Goal: Complete application form

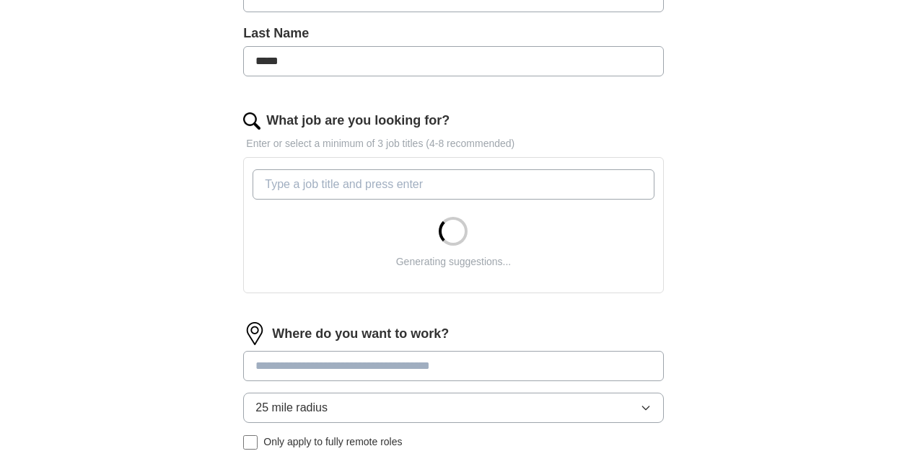
scroll to position [433, 0]
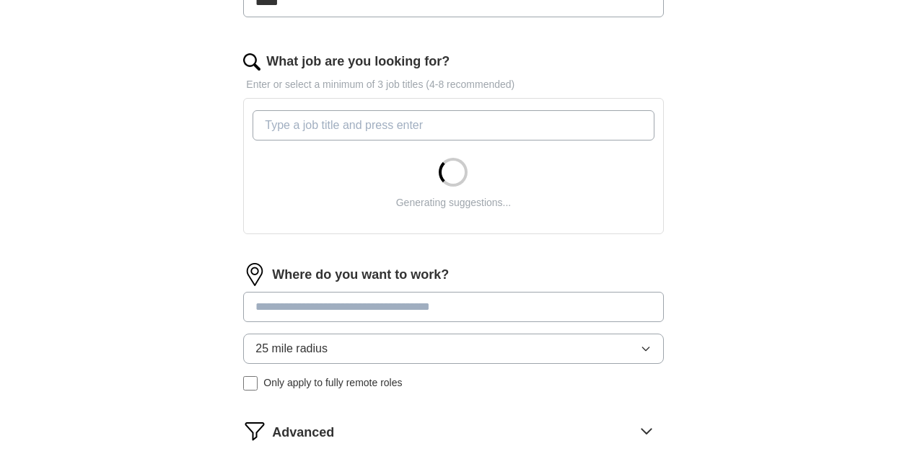
click at [407, 120] on input "What job are you looking for?" at bounding box center [452, 125] width 401 height 30
type input "F"
type input "c"
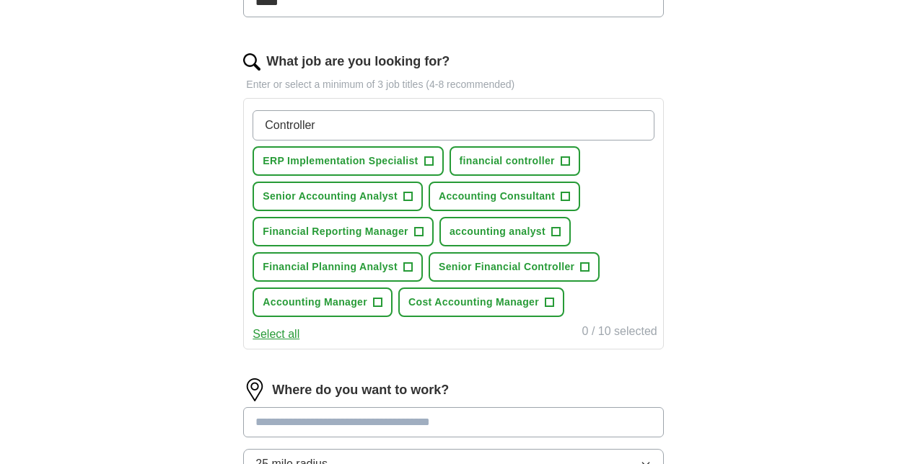
type input "Controller"
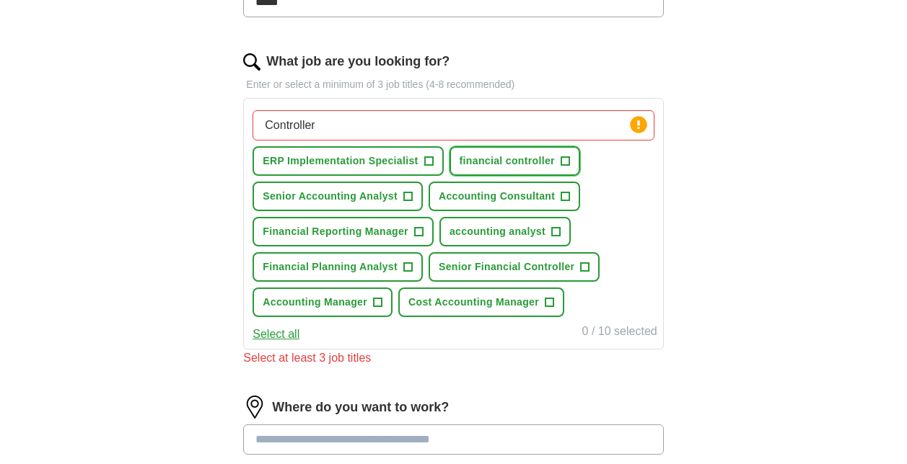
click at [550, 162] on span "financial controller" at bounding box center [506, 161] width 95 height 15
click at [470, 110] on input "Controller" at bounding box center [452, 125] width 401 height 30
drag, startPoint x: 400, startPoint y: 124, endPoint x: 52, endPoint y: 153, distance: 349.5
click at [52, 153] on div "ApplyIQ Let ApplyIQ do the hard work of searching and applying for jobs. Just t…" at bounding box center [453, 145] width 907 height 1068
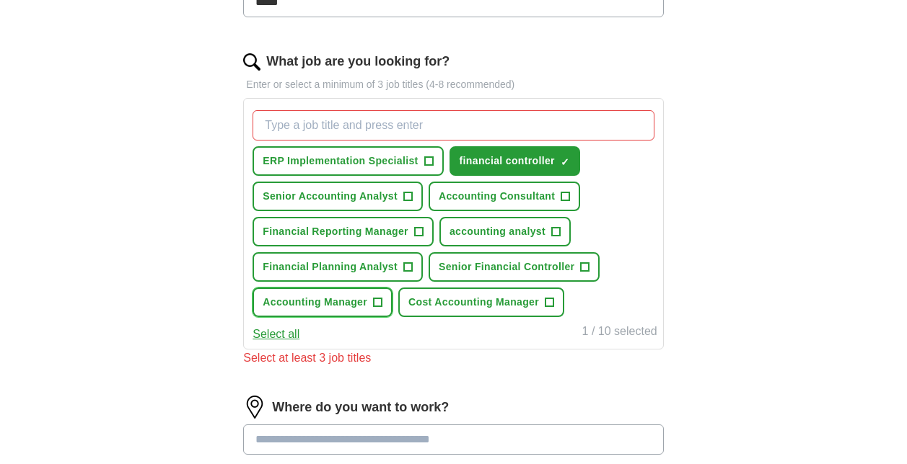
click at [369, 305] on button "Accounting Manager +" at bounding box center [322, 303] width 140 height 30
click at [456, 125] on input "What job are you looking for?" at bounding box center [452, 125] width 401 height 30
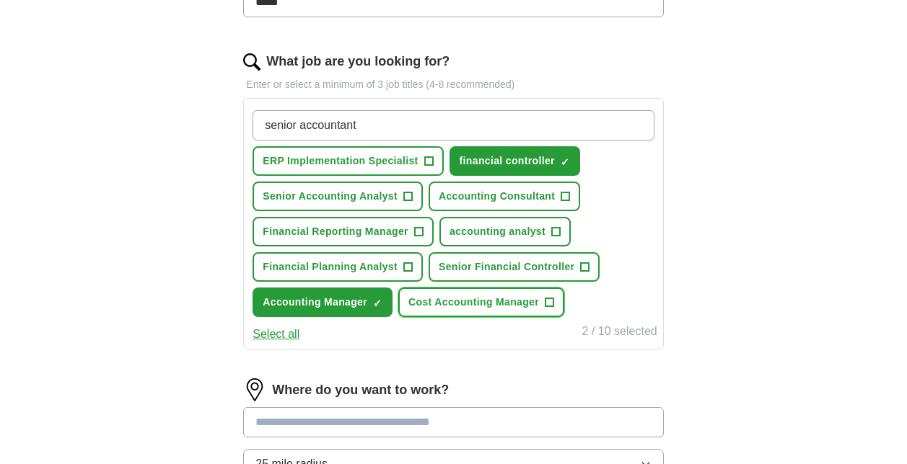
click at [550, 301] on span "+" at bounding box center [549, 303] width 9 height 12
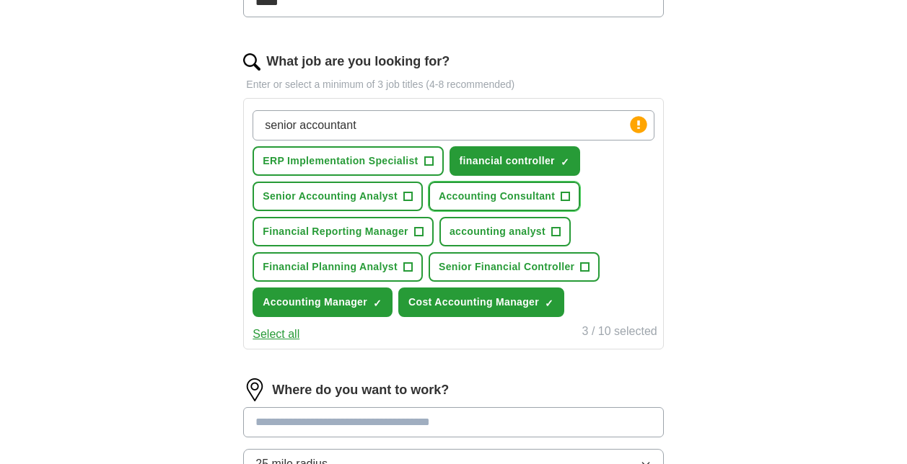
click at [561, 193] on button "Accounting Consultant +" at bounding box center [503, 197] width 151 height 30
click at [392, 122] on input "senior accountant" at bounding box center [452, 125] width 401 height 30
drag, startPoint x: 391, startPoint y: 123, endPoint x: 178, endPoint y: 190, distance: 223.1
click at [178, 190] on div "Let ApplyIQ do the hard work of searching and applying for jobs. Just tell us w…" at bounding box center [454, 177] width 554 height 970
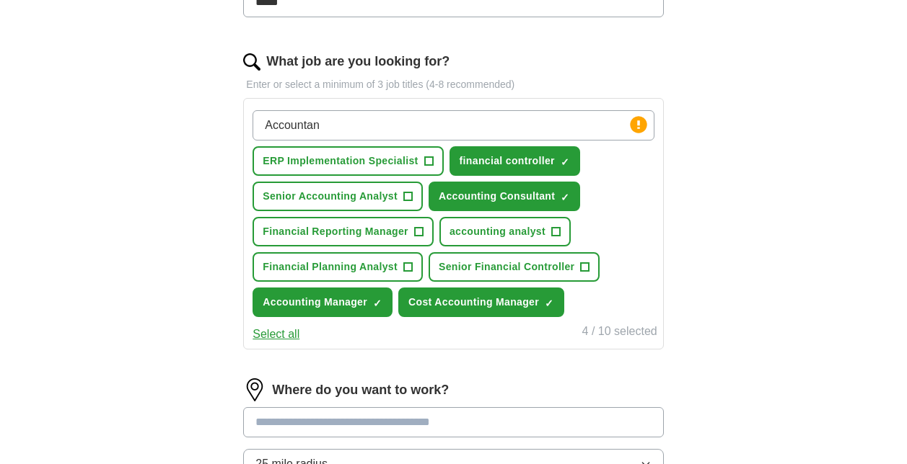
type input "Accountant"
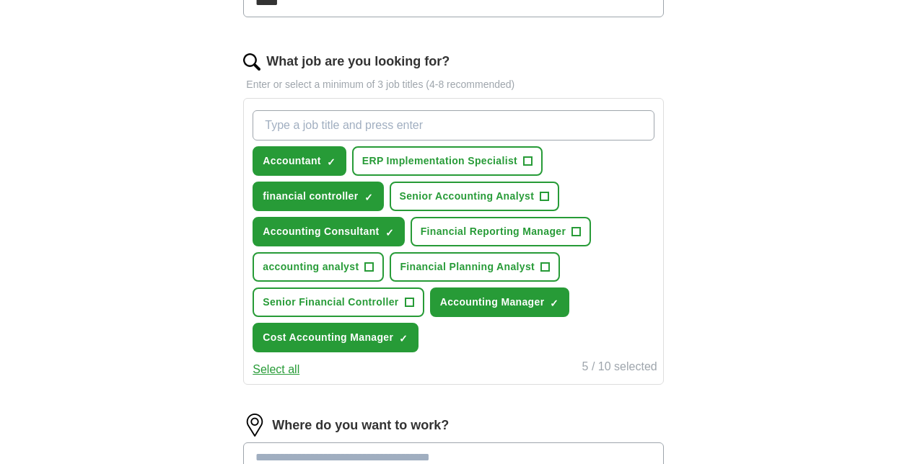
click at [486, 115] on input "What job are you looking for?" at bounding box center [452, 125] width 401 height 30
type input "Assistant Controller"
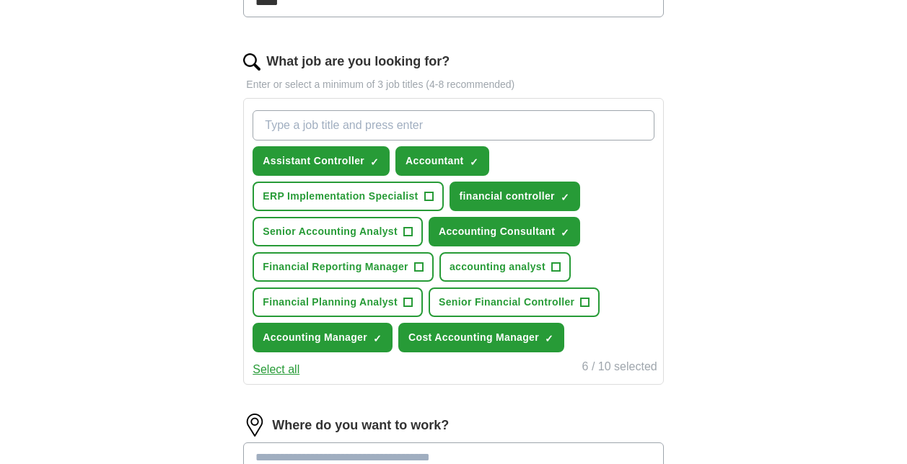
click at [491, 120] on input "What job are you looking for?" at bounding box center [452, 125] width 401 height 30
type input "Controller"
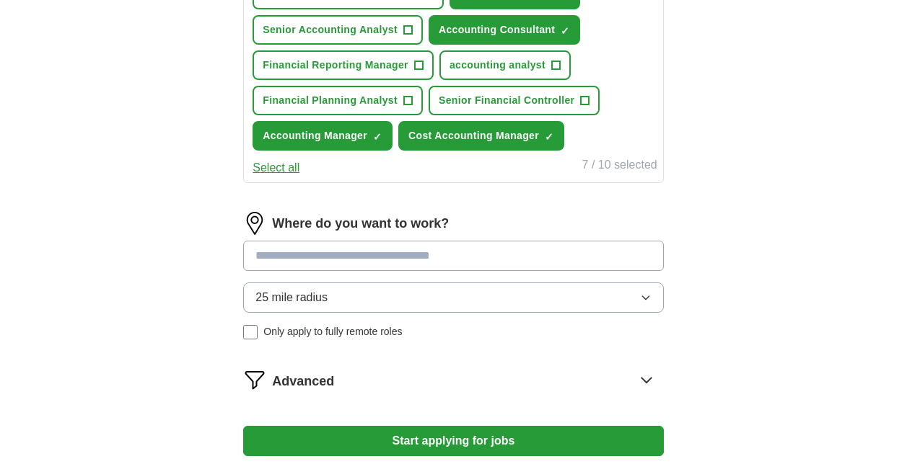
scroll to position [649, 0]
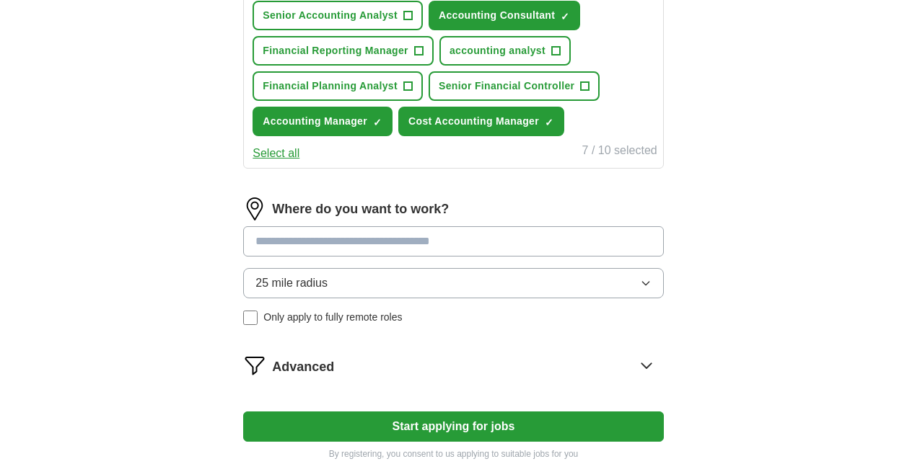
click at [403, 295] on button "25 mile radius" at bounding box center [453, 283] width 420 height 30
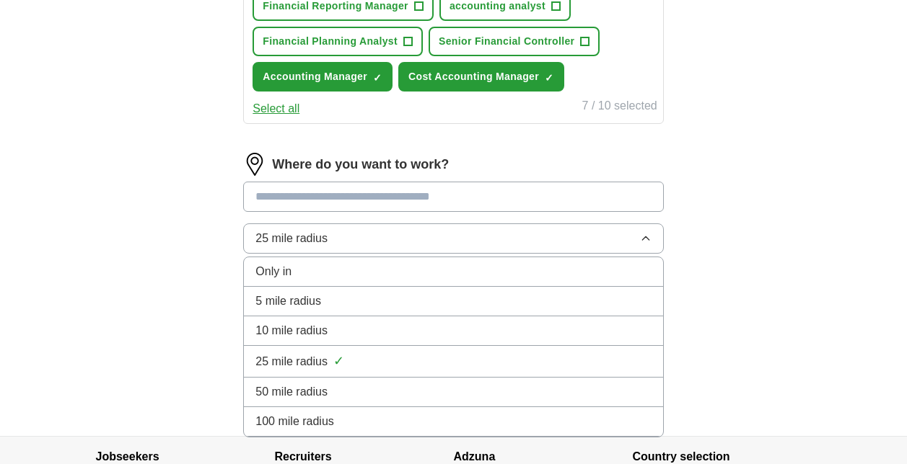
scroll to position [721, 0]
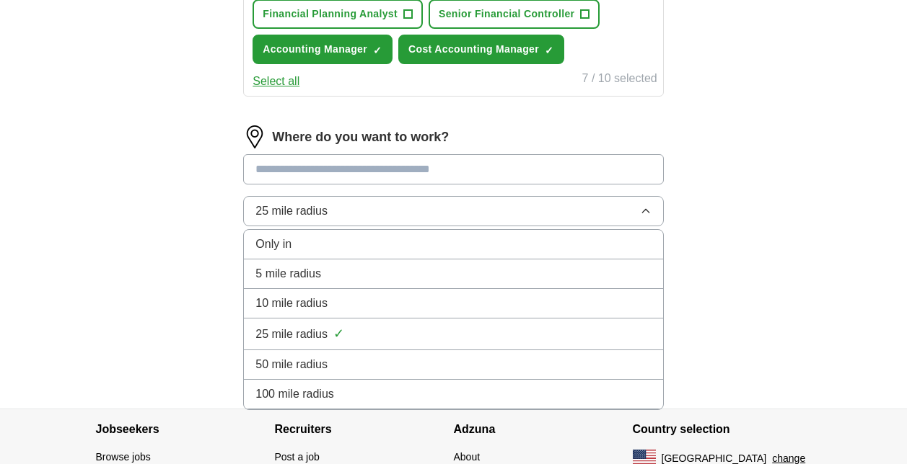
click at [395, 371] on div "50 mile radius" at bounding box center [452, 364] width 395 height 17
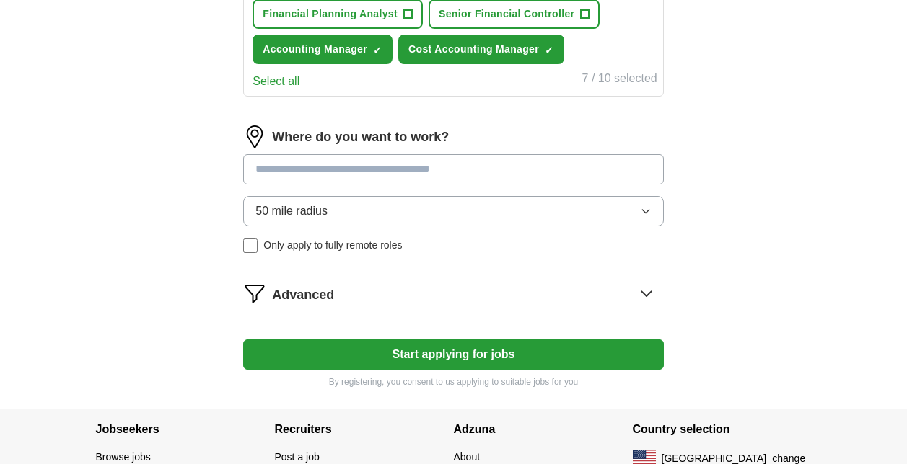
drag, startPoint x: 676, startPoint y: 280, endPoint x: 657, endPoint y: 287, distance: 20.1
click at [645, 288] on icon at bounding box center [646, 293] width 23 height 23
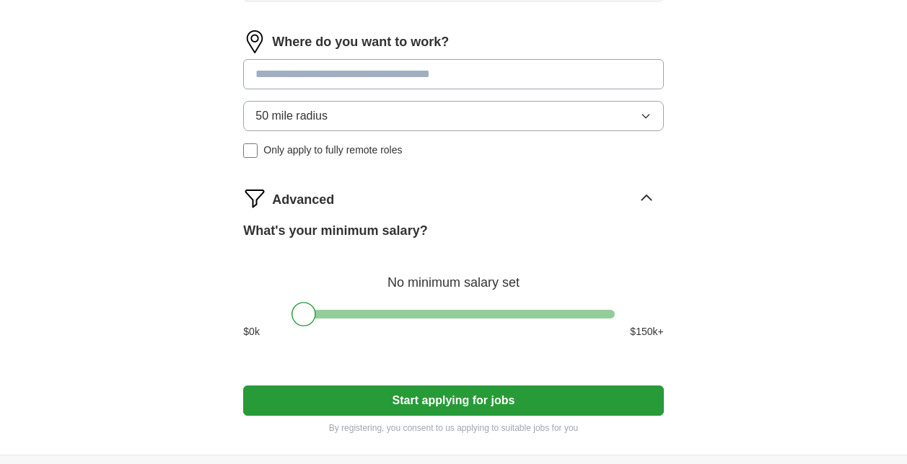
scroll to position [865, 0]
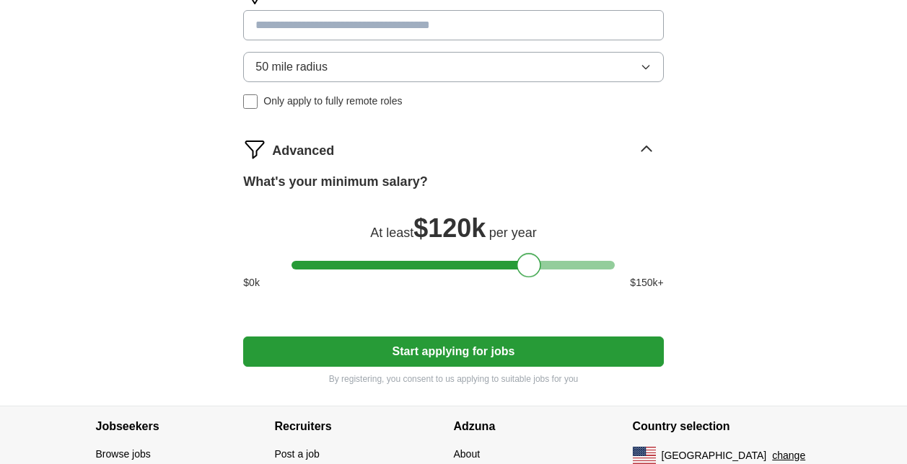
drag, startPoint x: 297, startPoint y: 271, endPoint x: 522, endPoint y: 301, distance: 226.9
click at [522, 301] on div "What's your minimum salary? At least $ 120k per year $ 0 k $ 150 k+" at bounding box center [453, 237] width 420 height 130
click at [517, 347] on button "Start applying for jobs" at bounding box center [453, 352] width 420 height 30
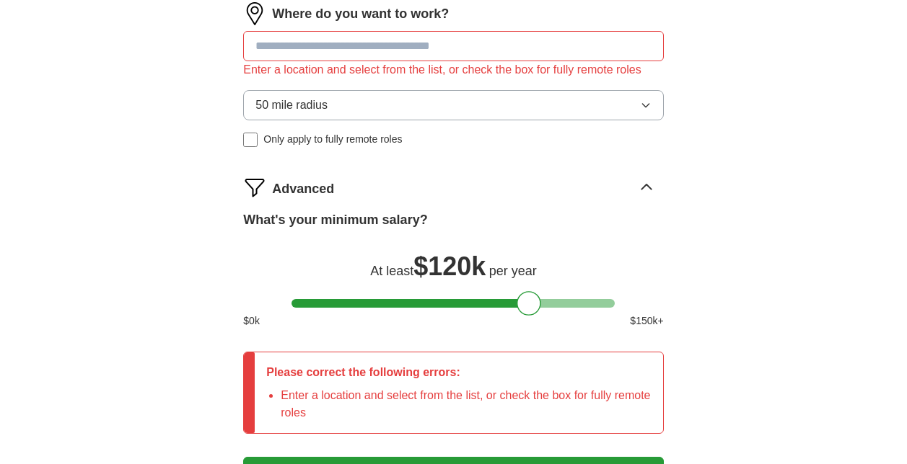
scroll to position [836, 0]
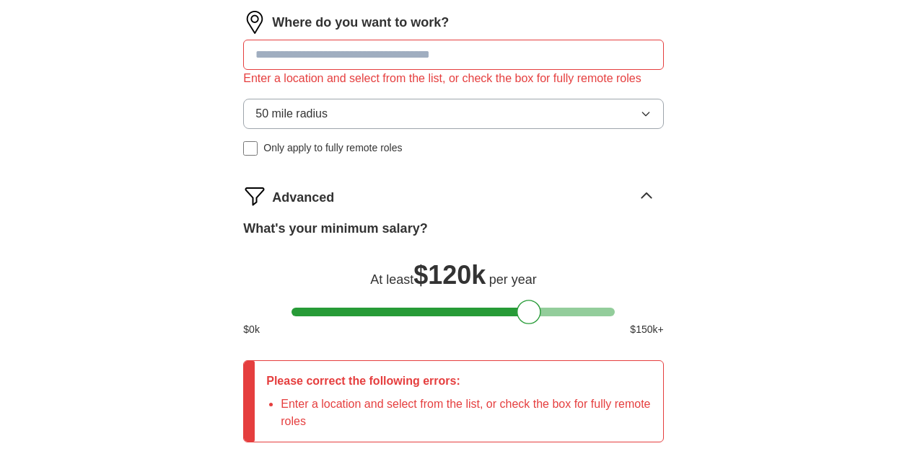
click at [501, 57] on input at bounding box center [453, 55] width 420 height 30
type input "*"
type input "*******"
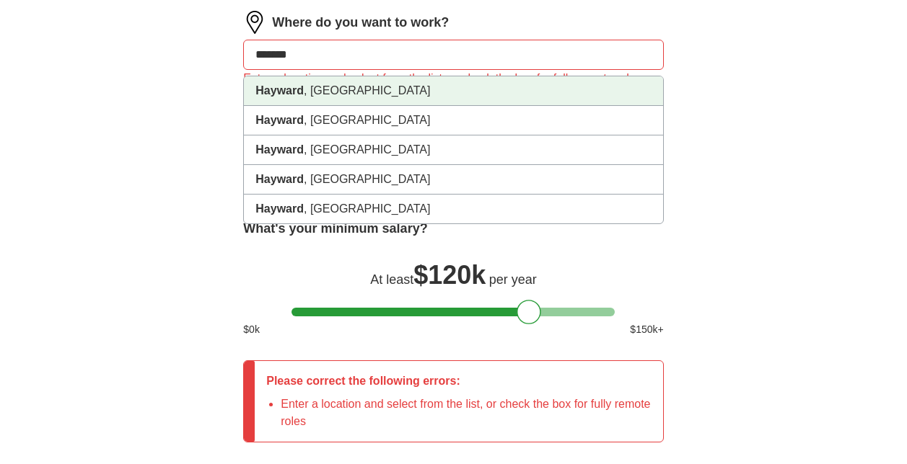
click at [413, 87] on li "[GEOGRAPHIC_DATA] , [GEOGRAPHIC_DATA]" at bounding box center [453, 91] width 418 height 30
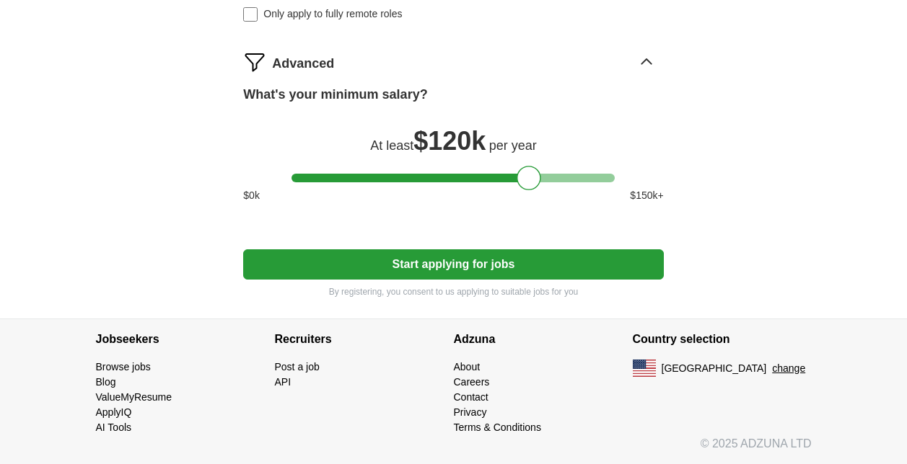
click at [547, 270] on button "Start applying for jobs" at bounding box center [453, 265] width 420 height 30
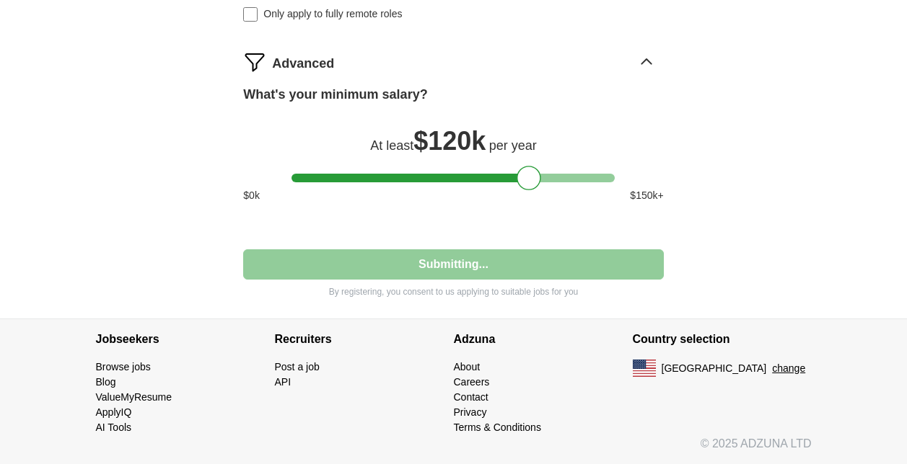
select select "**"
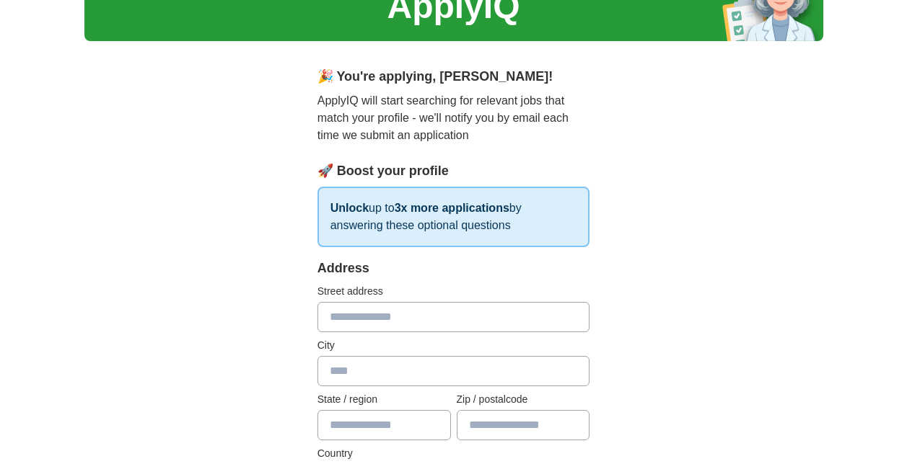
scroll to position [216, 0]
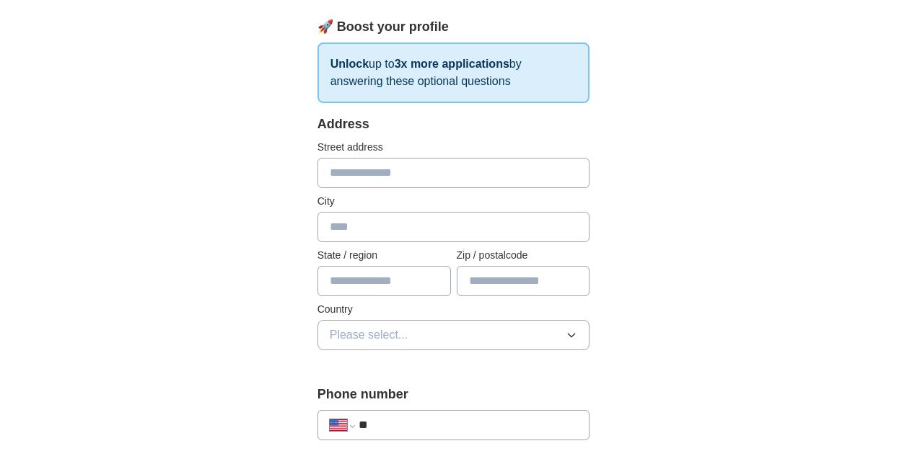
click at [478, 177] on input "text" at bounding box center [453, 173] width 273 height 30
type input "**********"
type input "**"
type input "*****"
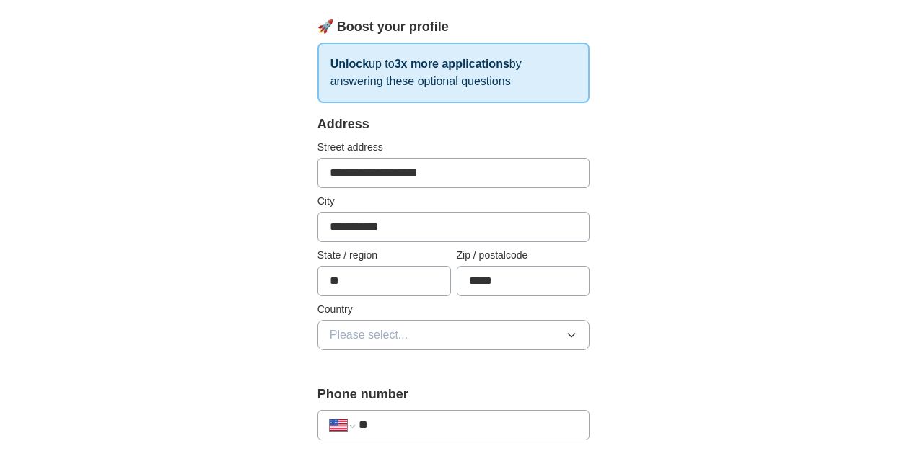
click at [440, 172] on input "**********" at bounding box center [453, 173] width 273 height 30
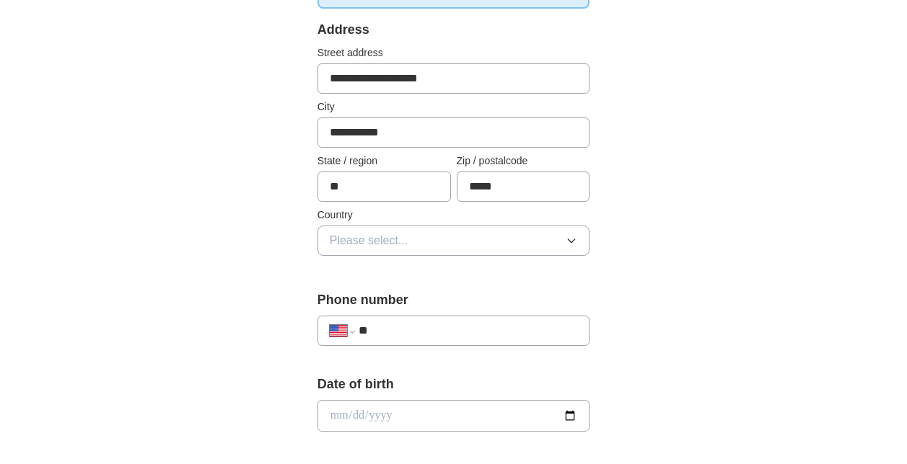
scroll to position [361, 0]
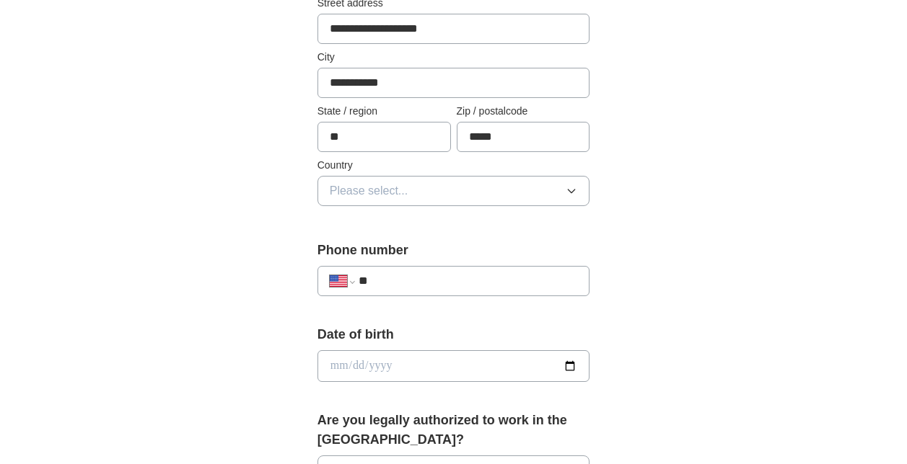
type input "**********"
click at [532, 185] on button "Please select..." at bounding box center [453, 191] width 273 height 30
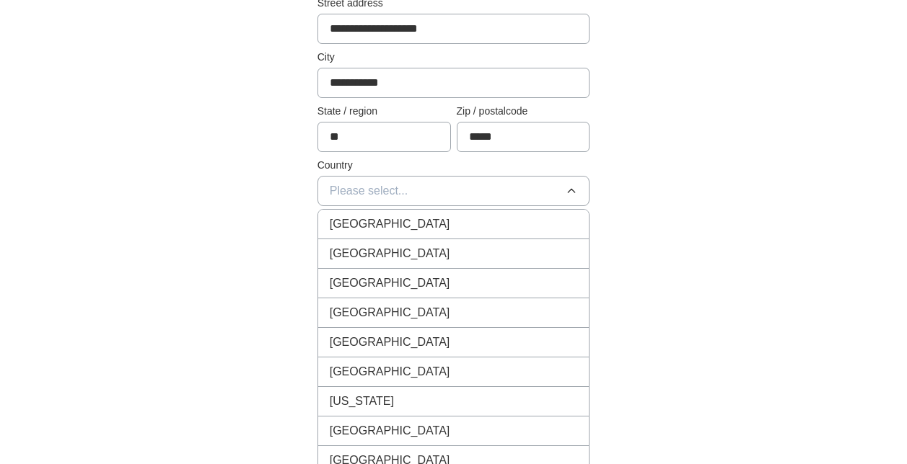
click at [489, 242] on li "[GEOGRAPHIC_DATA]" at bounding box center [453, 254] width 271 height 30
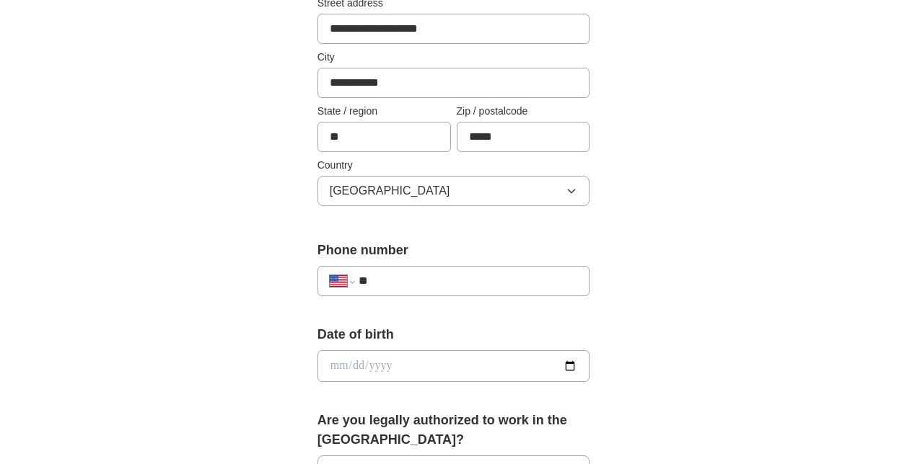
click at [418, 268] on div "**********" at bounding box center [453, 281] width 273 height 30
click at [412, 282] on input "**" at bounding box center [467, 281] width 219 height 17
type input "**********"
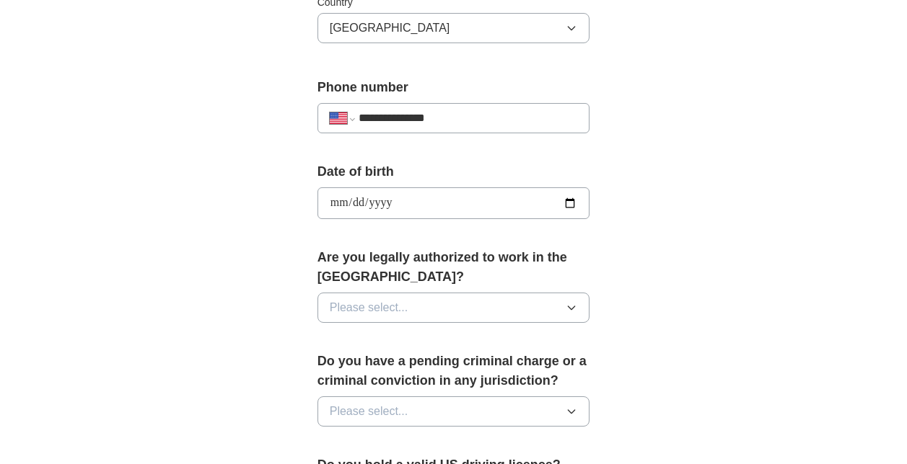
scroll to position [577, 0]
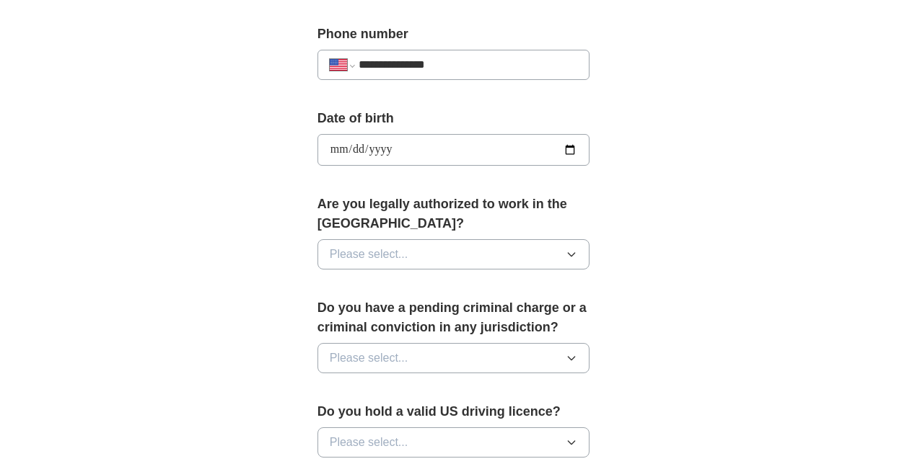
click at [422, 249] on button "Please select..." at bounding box center [453, 254] width 273 height 30
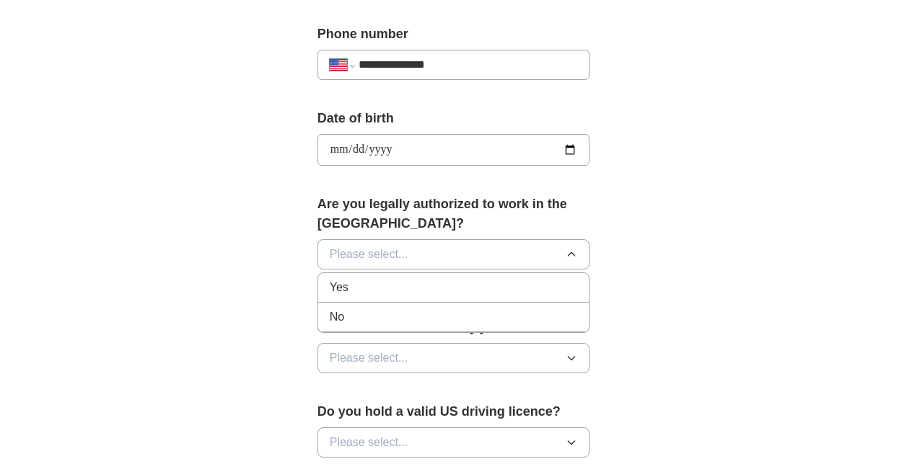
click at [418, 282] on div "Yes" at bounding box center [454, 287] width 248 height 17
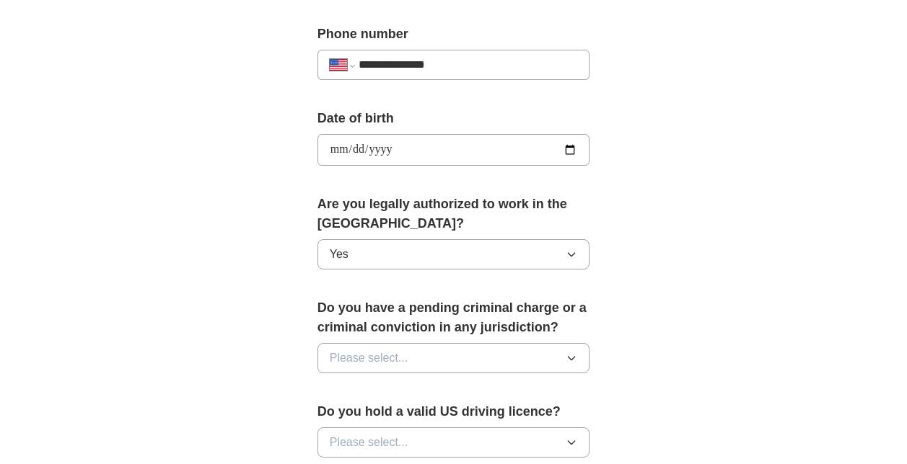
click at [425, 351] on button "Please select..." at bounding box center [453, 358] width 273 height 30
click at [424, 424] on div "No" at bounding box center [454, 421] width 248 height 17
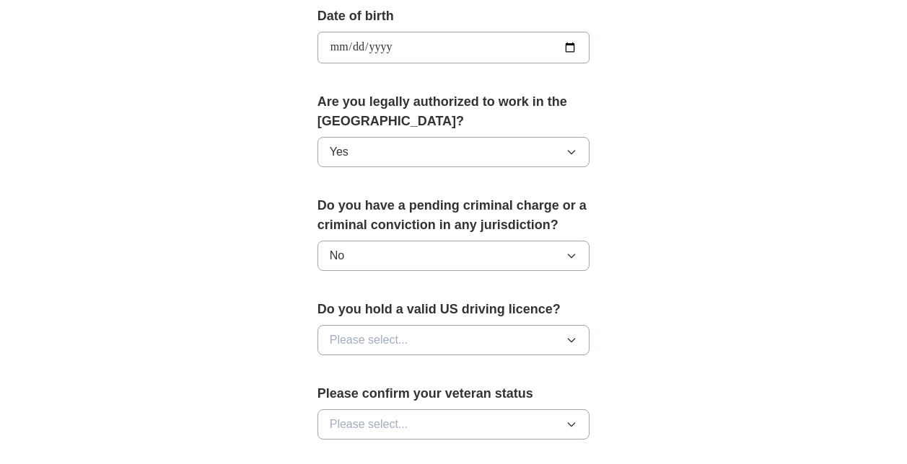
scroll to position [721, 0]
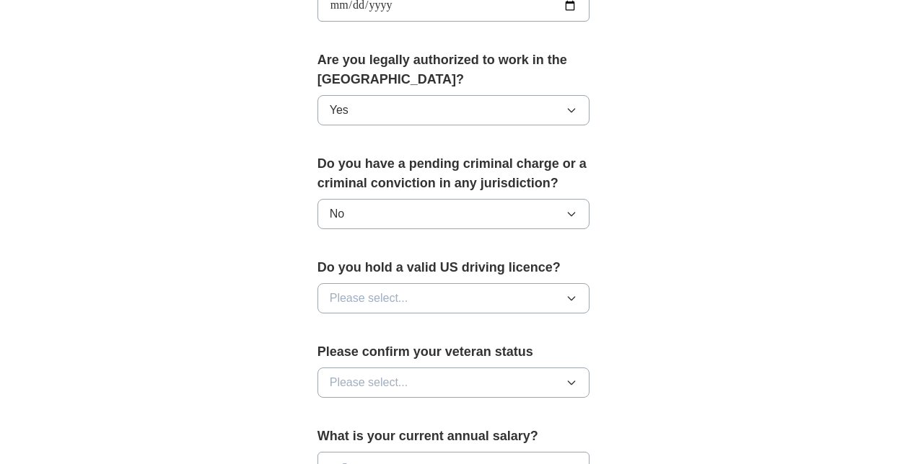
click at [544, 298] on button "Please select..." at bounding box center [453, 298] width 273 height 30
click at [464, 332] on div "Yes" at bounding box center [454, 331] width 248 height 17
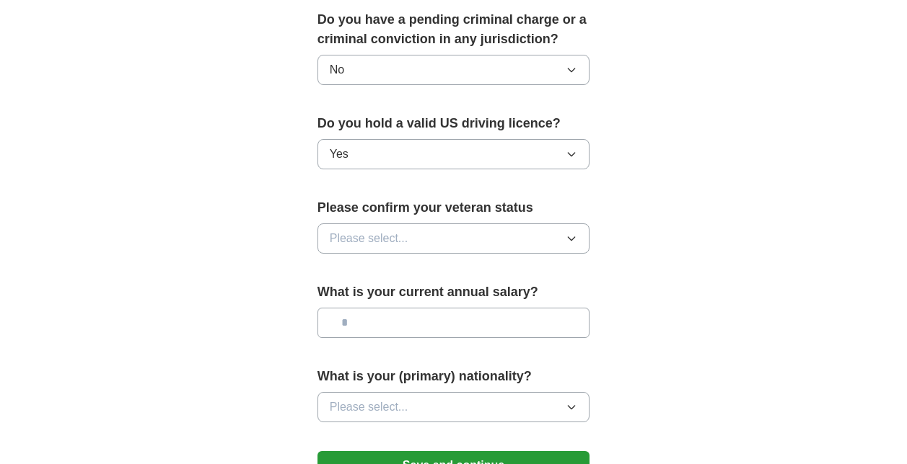
click at [531, 233] on button "Please select..." at bounding box center [453, 239] width 273 height 30
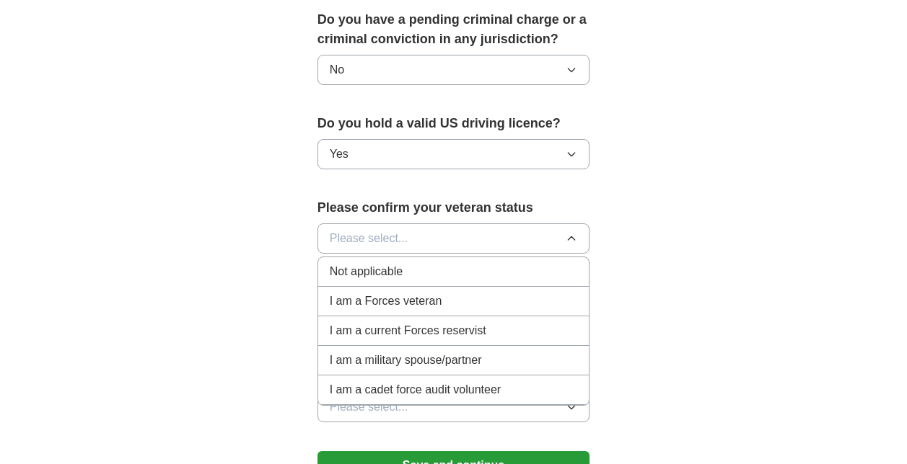
click at [487, 276] on div "Not applicable" at bounding box center [454, 271] width 248 height 17
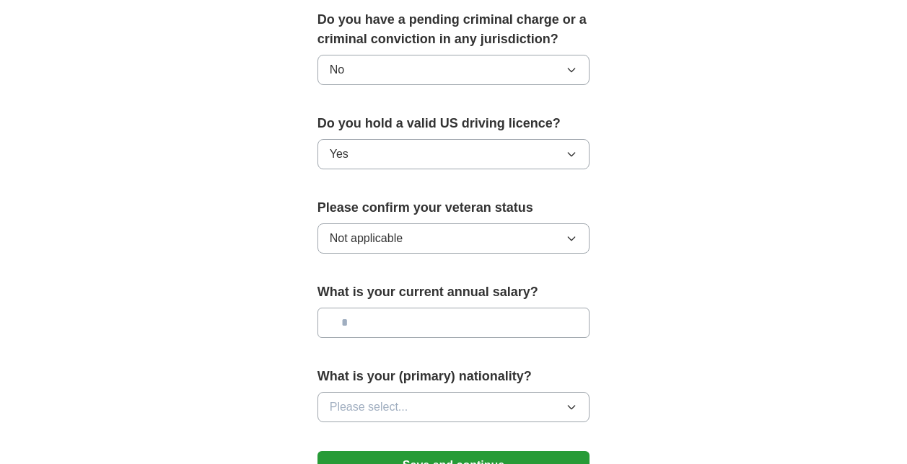
click at [501, 323] on input "text" at bounding box center [453, 323] width 273 height 30
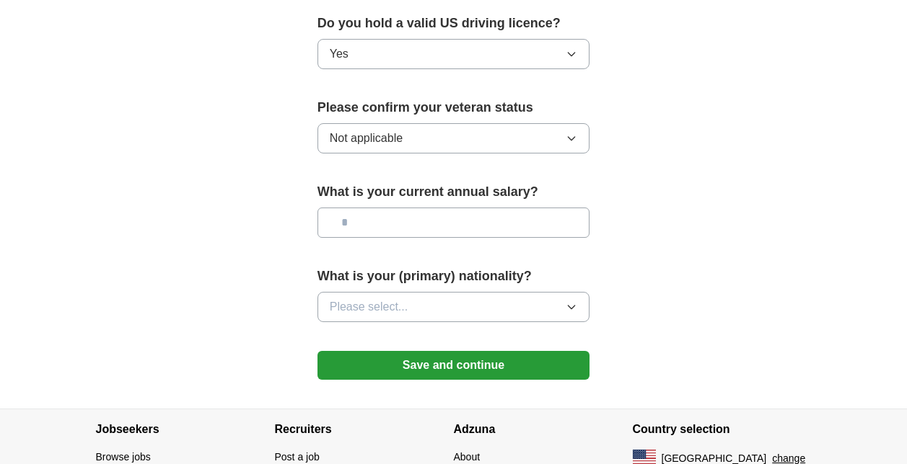
scroll to position [1010, 0]
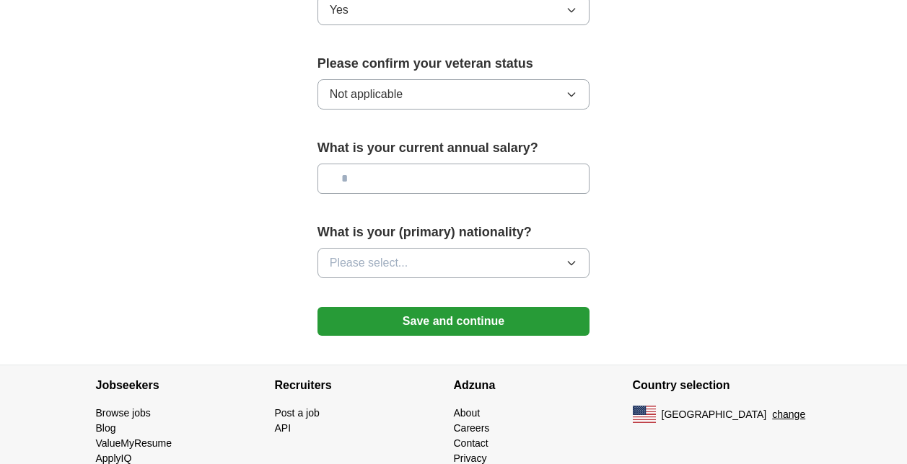
click at [528, 266] on button "Please select..." at bounding box center [453, 263] width 273 height 30
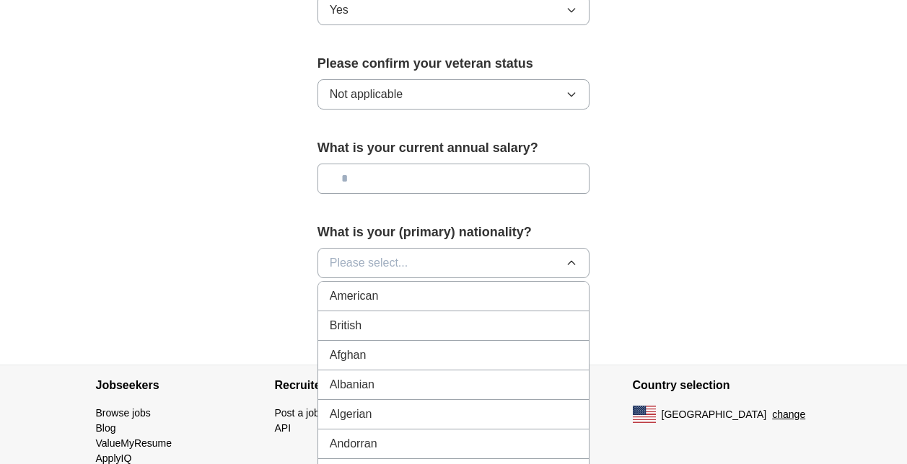
click at [466, 293] on div "American" at bounding box center [454, 296] width 248 height 17
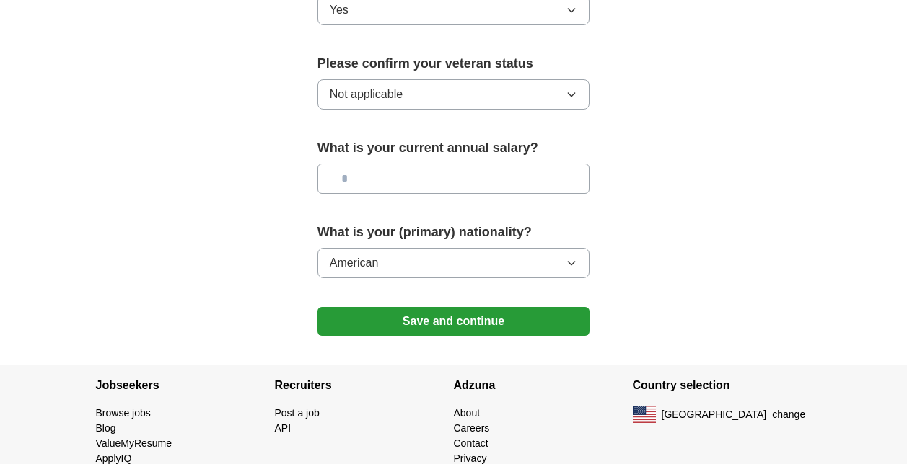
click at [457, 333] on button "Save and continue" at bounding box center [453, 321] width 273 height 29
